Goal: Check status: Check status

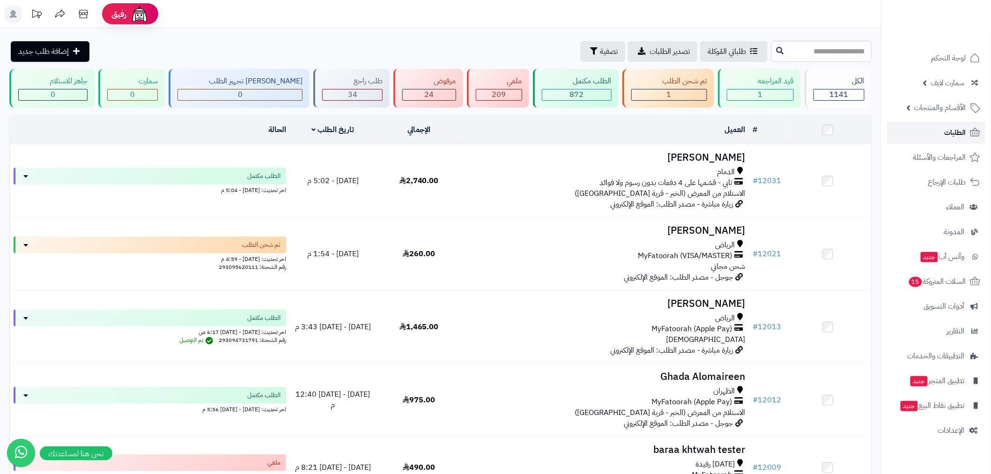
click at [945, 127] on span "الطلبات" at bounding box center [956, 132] width 22 height 13
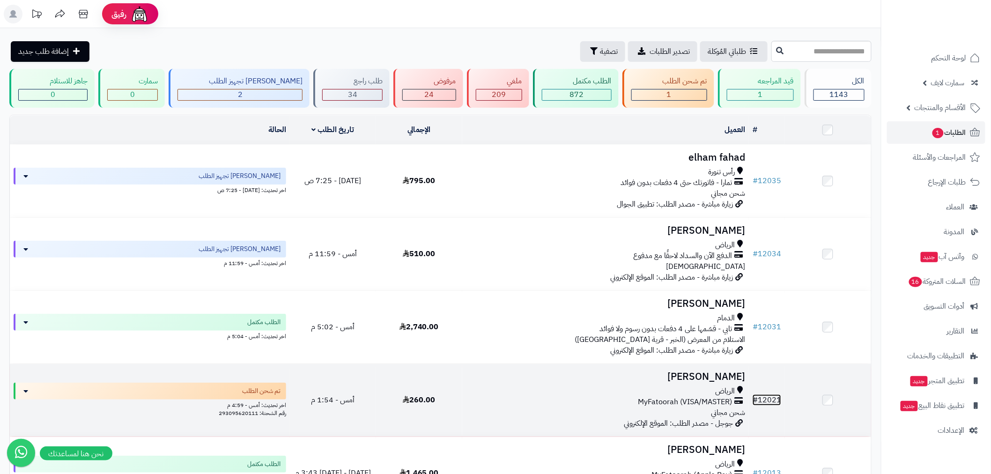
click at [770, 396] on link "# 12021" at bounding box center [767, 399] width 29 height 11
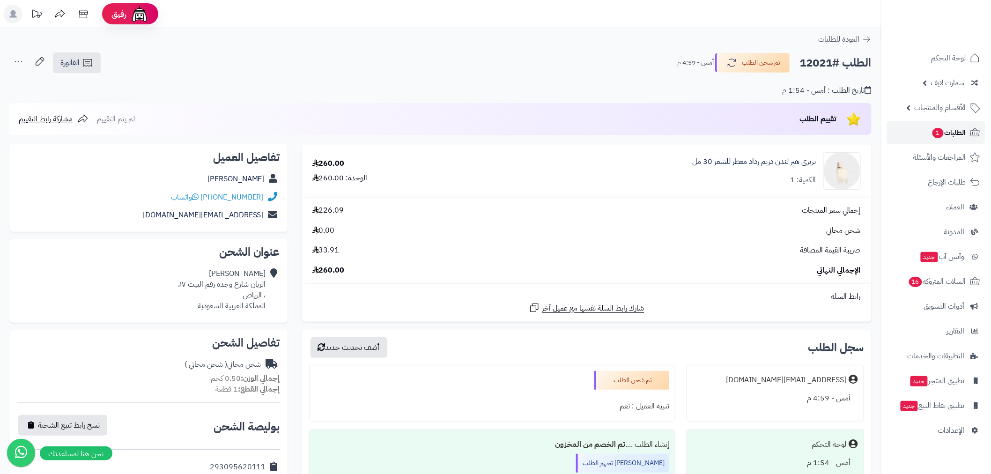
click at [939, 133] on span "1" at bounding box center [938, 133] width 11 height 10
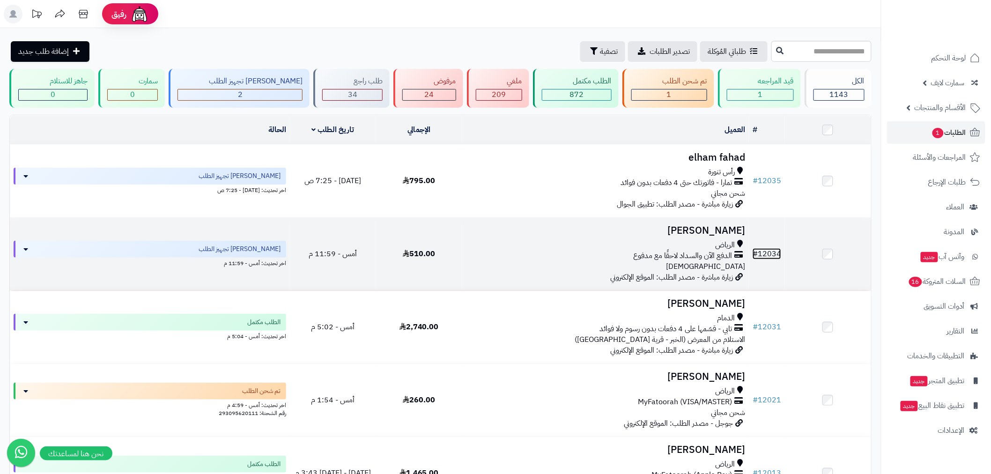
click at [765, 252] on link "# 12034" at bounding box center [767, 253] width 29 height 11
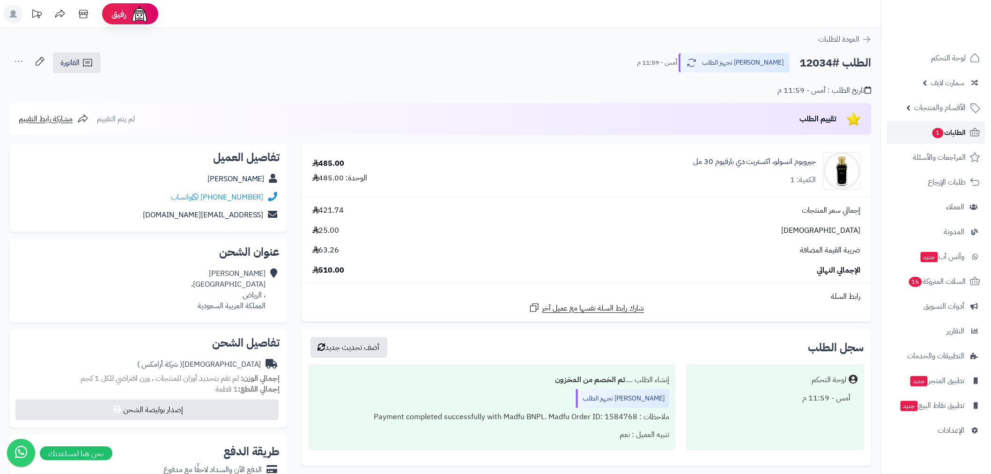
click at [956, 135] on span "الطلبات 1" at bounding box center [949, 132] width 35 height 13
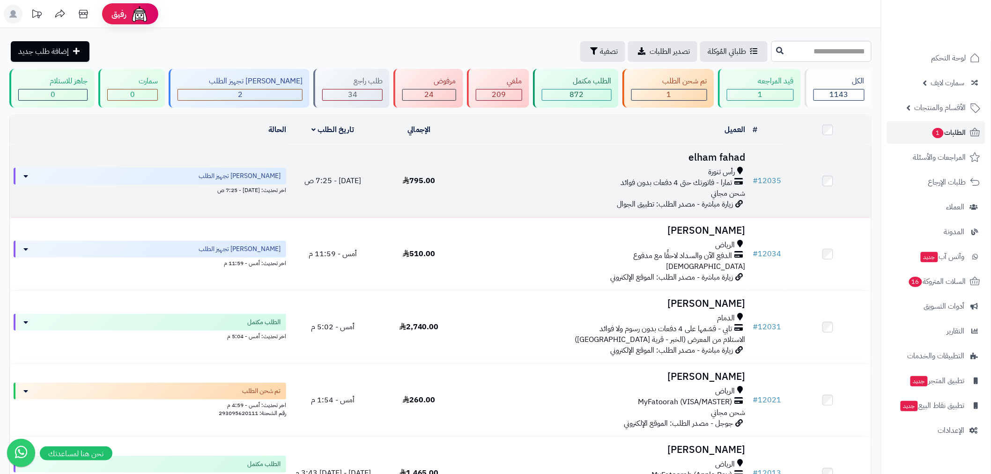
click at [786, 178] on td at bounding box center [828, 181] width 86 height 73
click at [770, 180] on link "# 12035" at bounding box center [767, 180] width 29 height 11
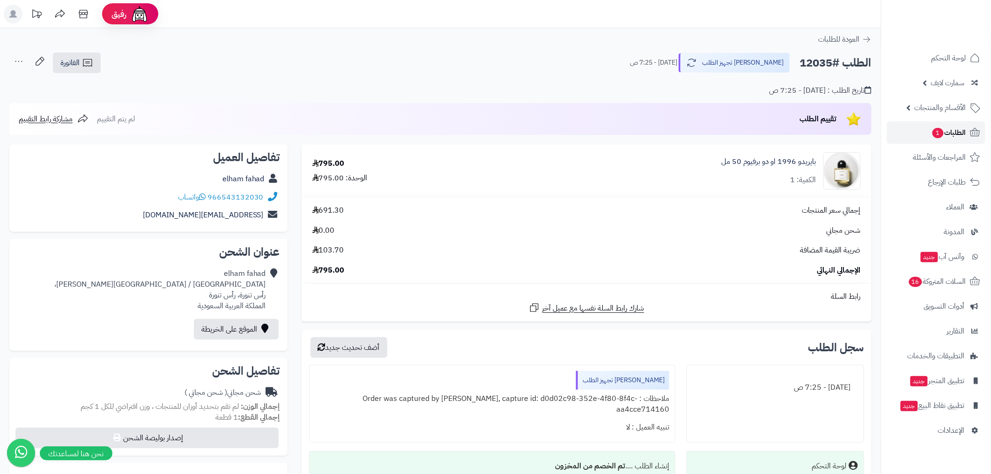
click at [936, 131] on span "1" at bounding box center [938, 133] width 11 height 10
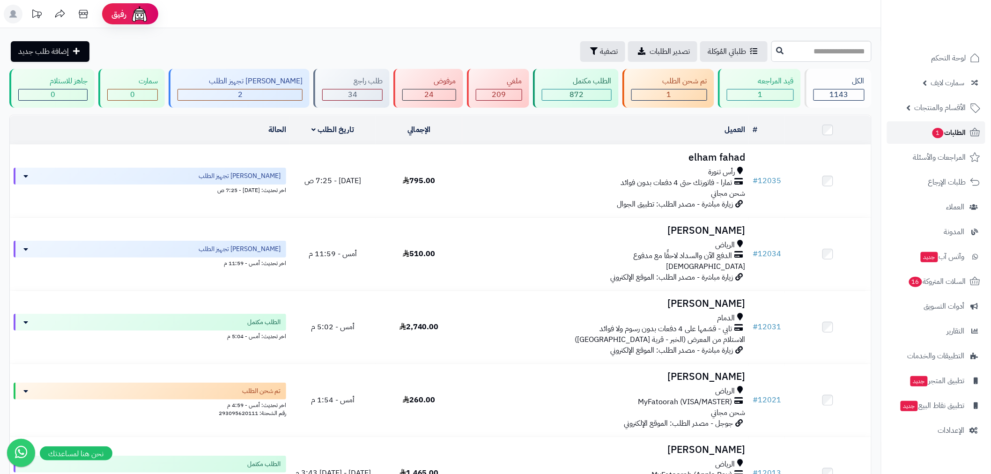
click at [961, 134] on span "الطلبات 1" at bounding box center [949, 132] width 35 height 13
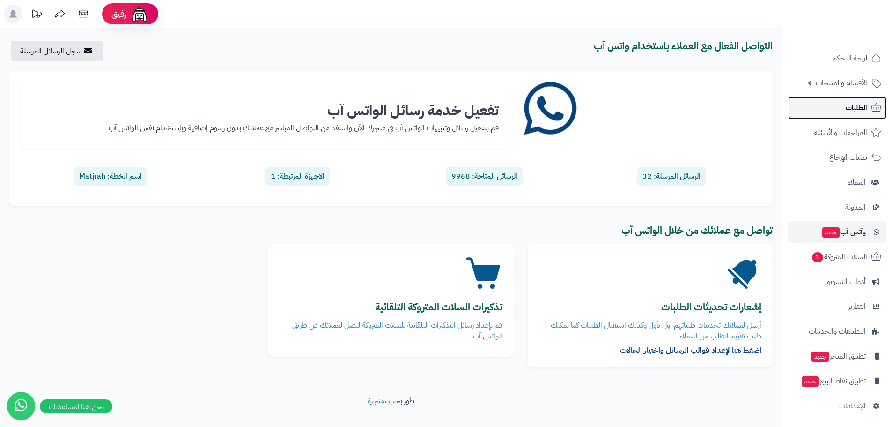
click at [853, 111] on span "الطلبات" at bounding box center [857, 107] width 22 height 13
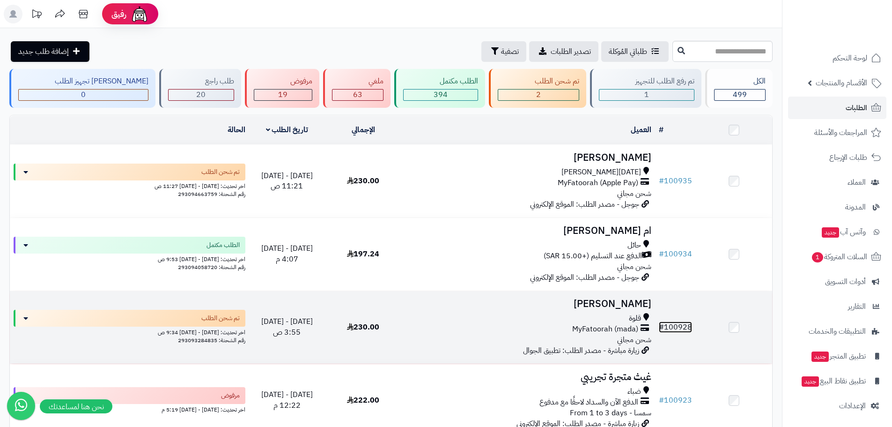
click at [687, 326] on link "# 100928" at bounding box center [675, 326] width 33 height 11
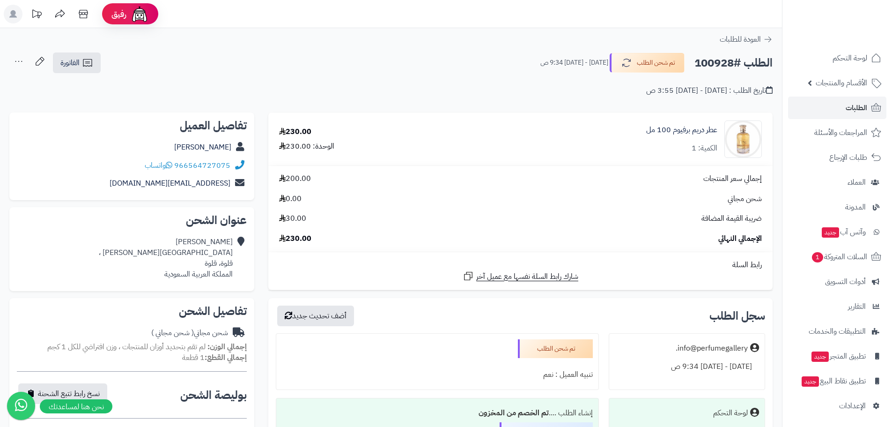
scroll to position [219, 0]
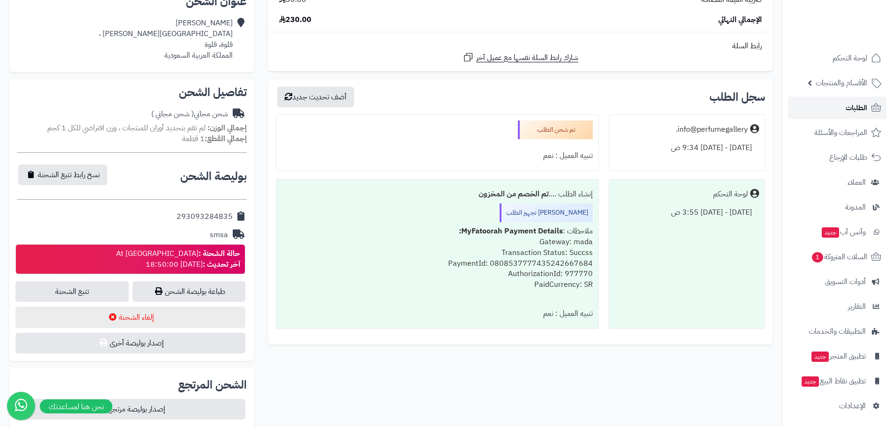
click at [861, 102] on span "الطلبات" at bounding box center [857, 107] width 22 height 13
